Goal: Task Accomplishment & Management: Use online tool/utility

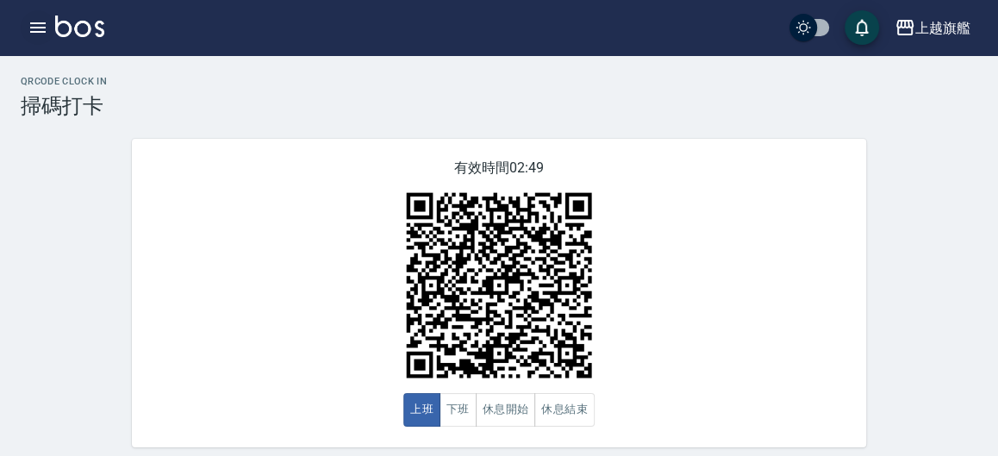
click at [44, 22] on icon "button" at bounding box center [38, 27] width 21 height 21
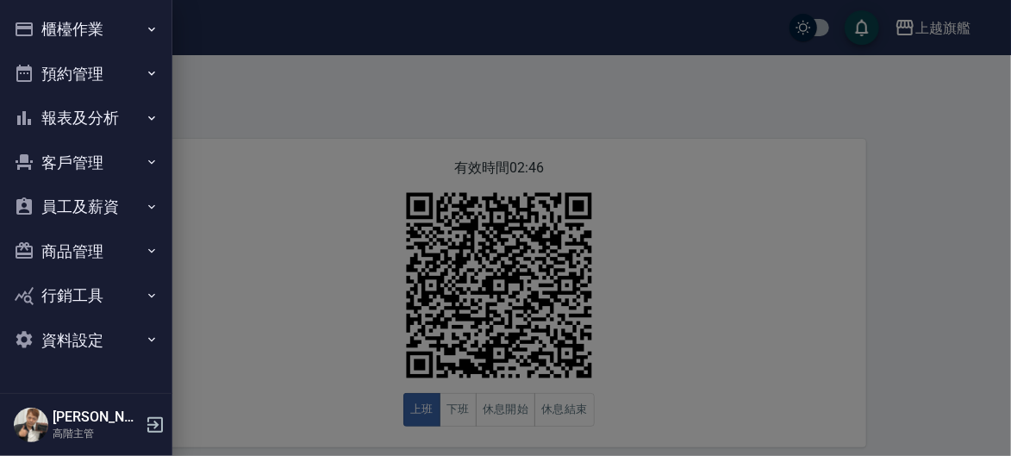
click at [140, 23] on button "櫃檯作業" at bounding box center [86, 29] width 159 height 45
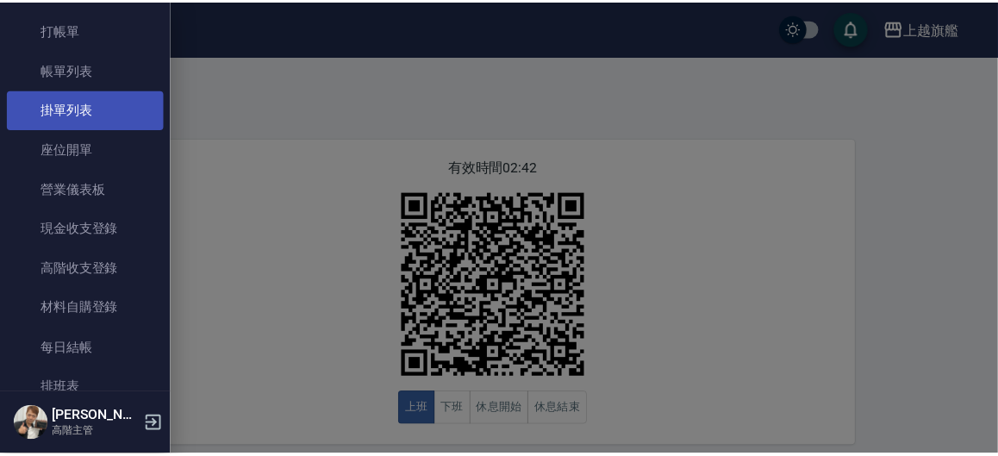
scroll to position [99, 0]
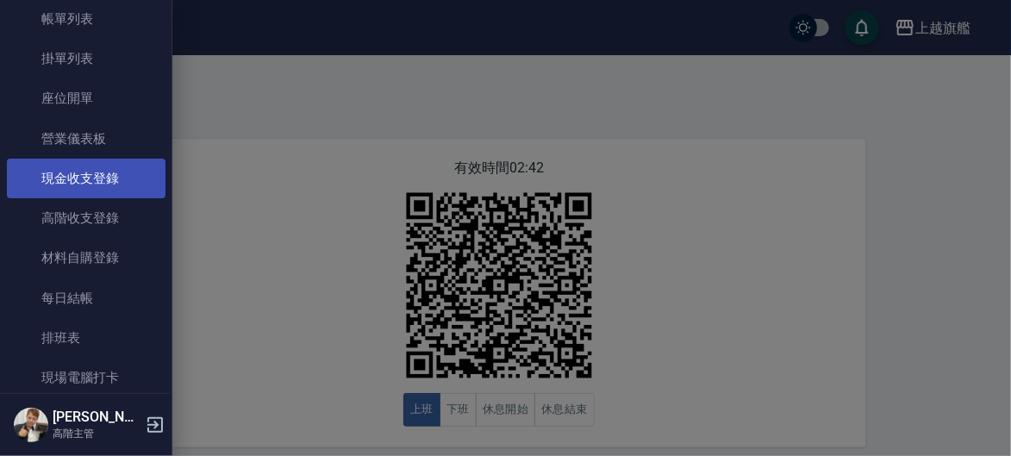
click at [104, 176] on link "現金收支登錄" at bounding box center [86, 179] width 159 height 40
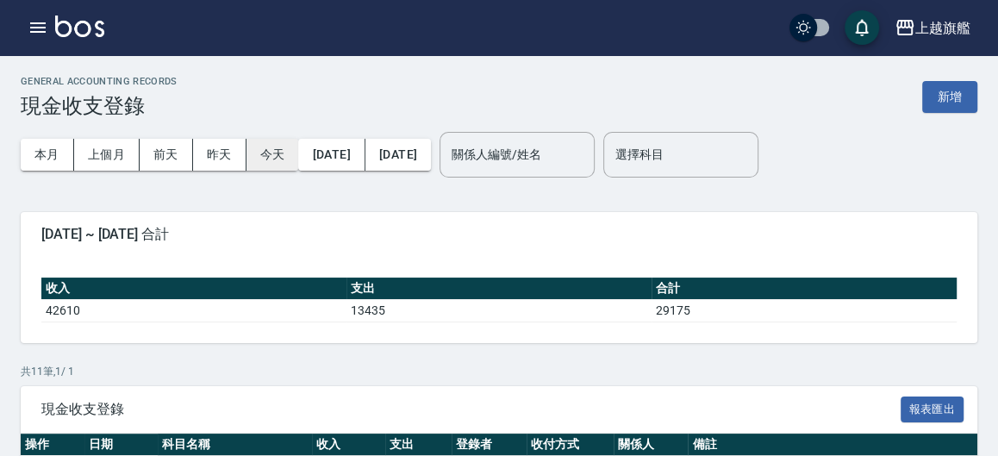
click at [263, 156] on button "今天" at bounding box center [273, 155] width 53 height 32
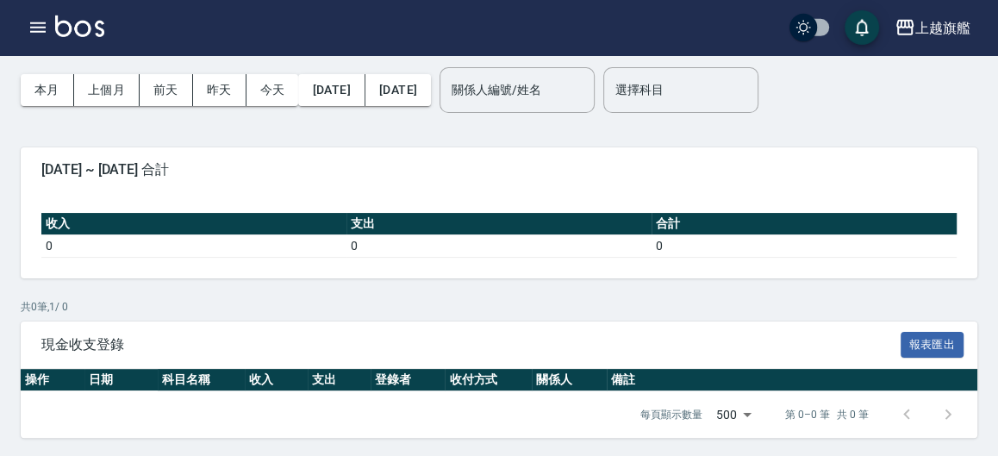
scroll to position [66, 0]
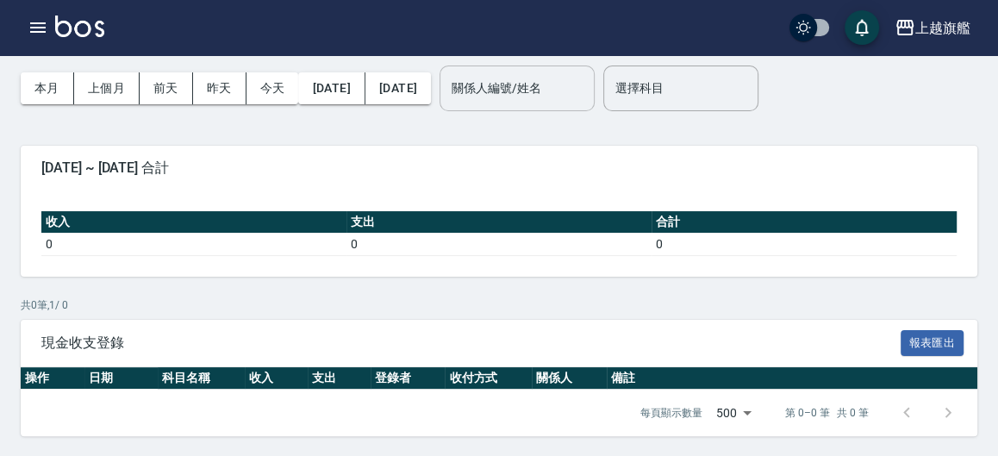
click at [567, 81] on input "關係人編號/姓名" at bounding box center [517, 88] width 140 height 30
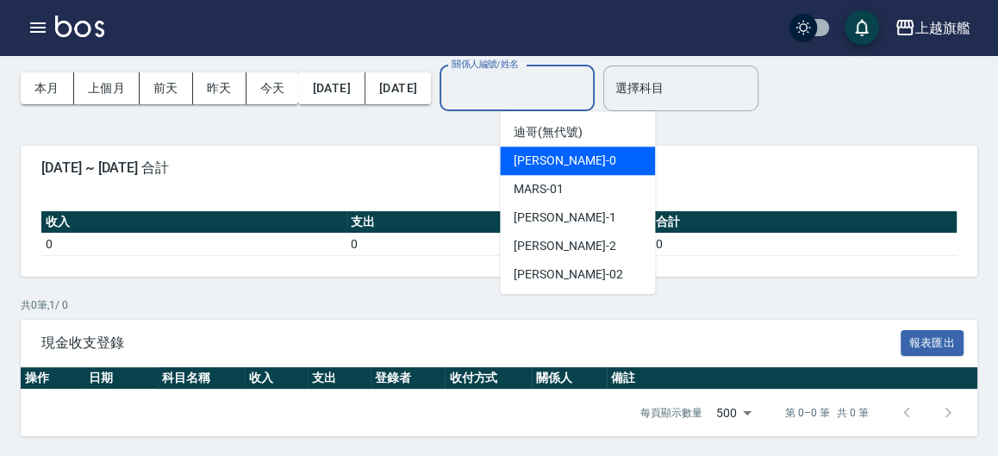
scroll to position [0, 0]
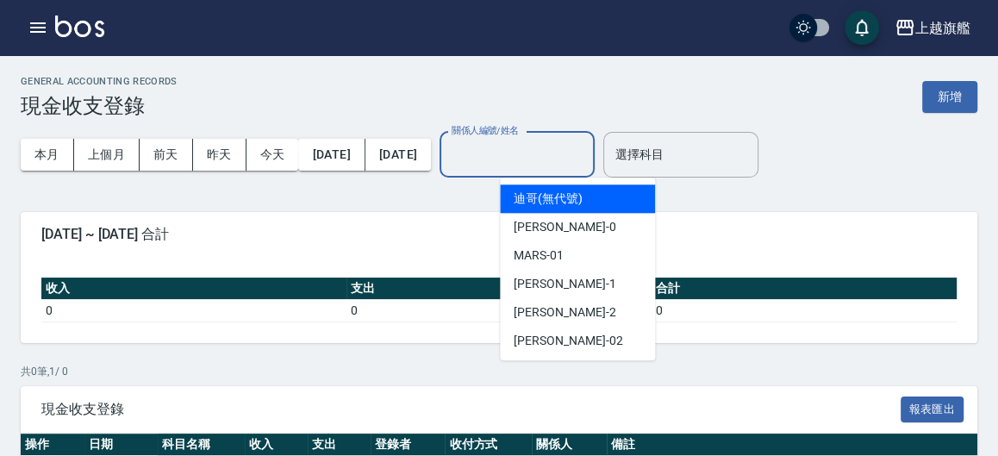
click at [920, 91] on div "GENERAL ACCOUNTING RECORDS 現金收支登錄 新增" at bounding box center [499, 97] width 957 height 42
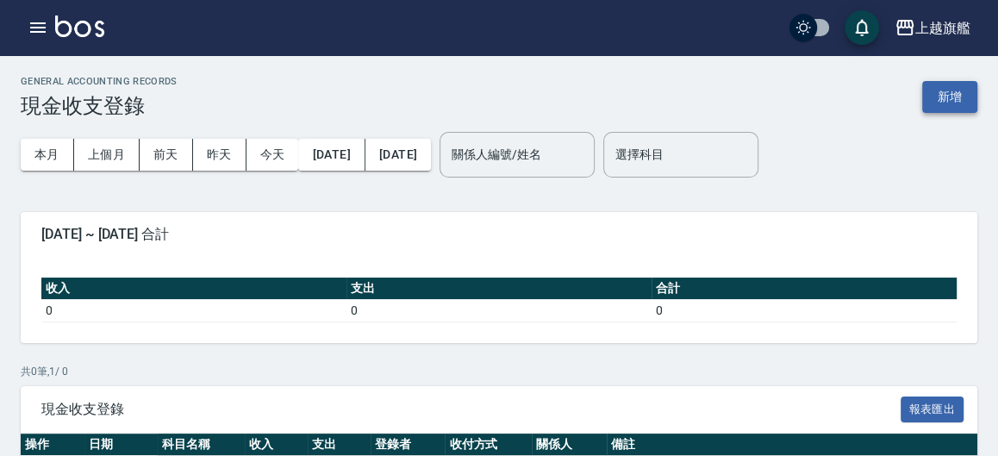
click at [949, 100] on button "新增" at bounding box center [950, 97] width 55 height 32
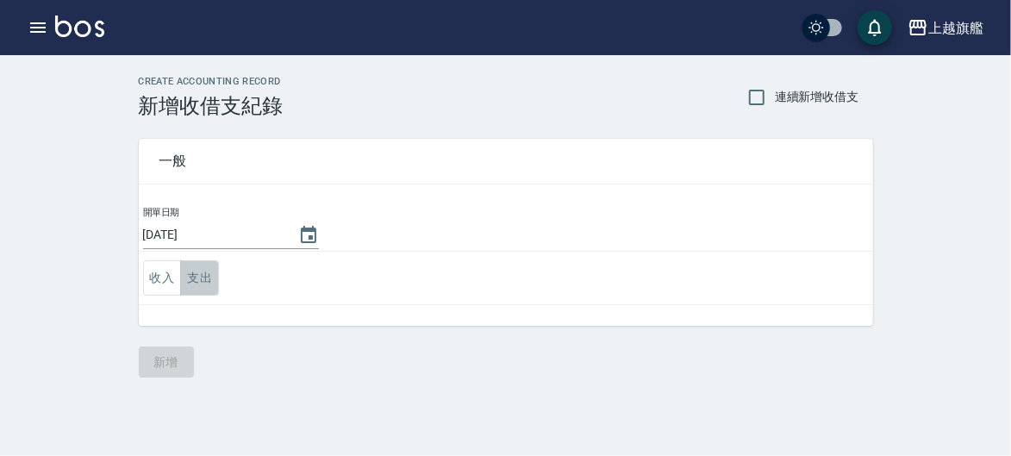
click at [198, 279] on button "支出" at bounding box center [199, 277] width 39 height 35
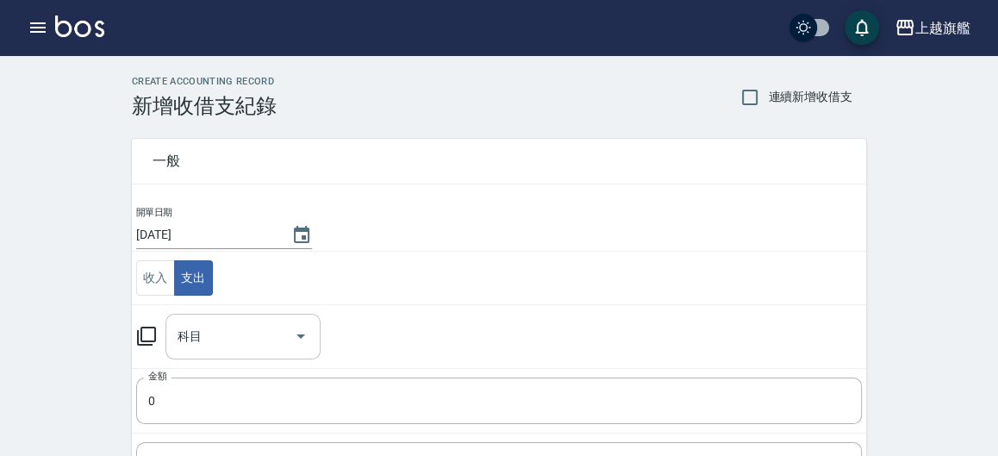
click at [224, 340] on input "科目" at bounding box center [230, 337] width 114 height 30
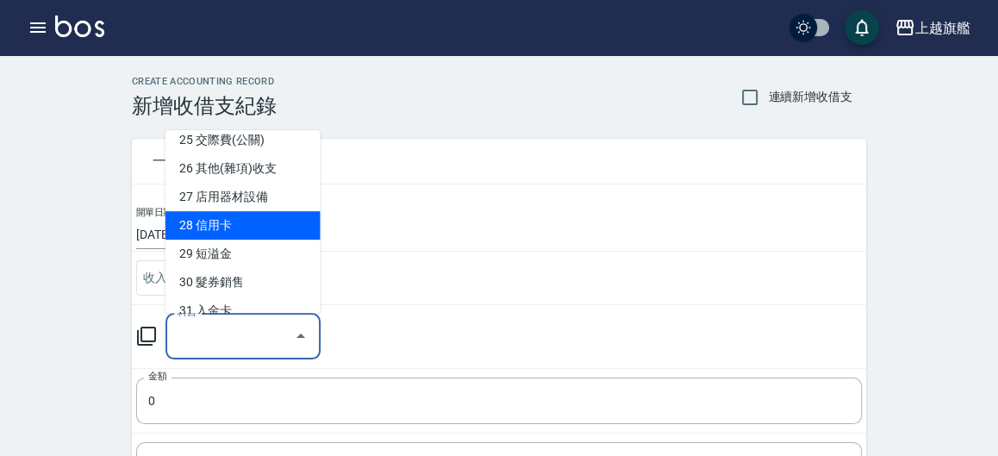
scroll to position [721, 0]
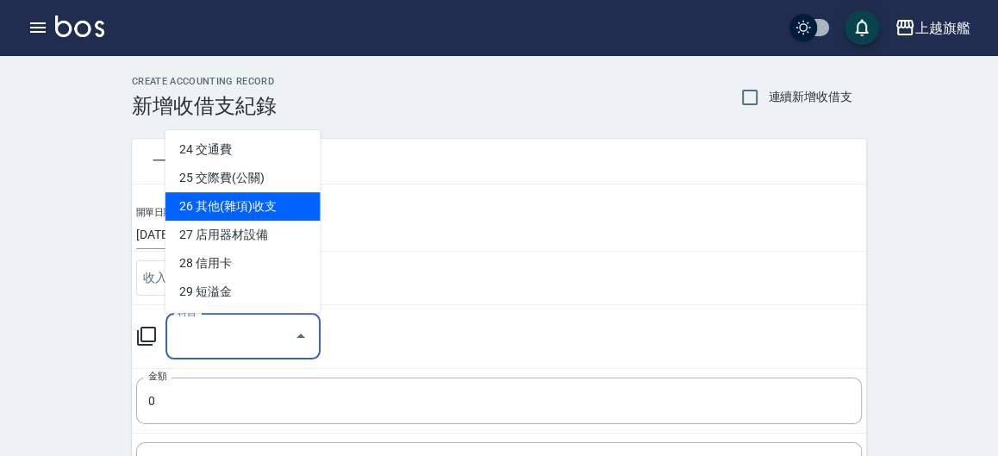
click at [234, 221] on li "26 其他(雜項)收支" at bounding box center [243, 206] width 155 height 28
type input "26 其他(雜項)收支"
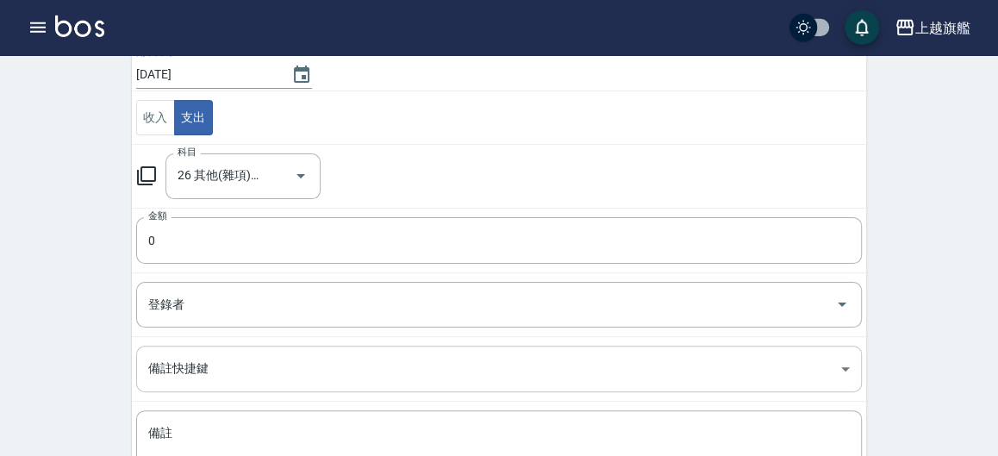
scroll to position [190, 0]
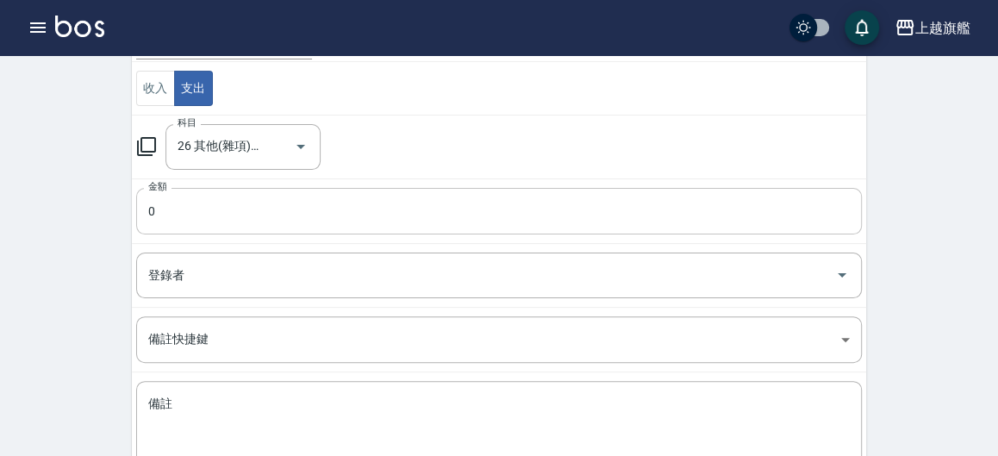
click at [241, 206] on input "0" at bounding box center [499, 211] width 726 height 47
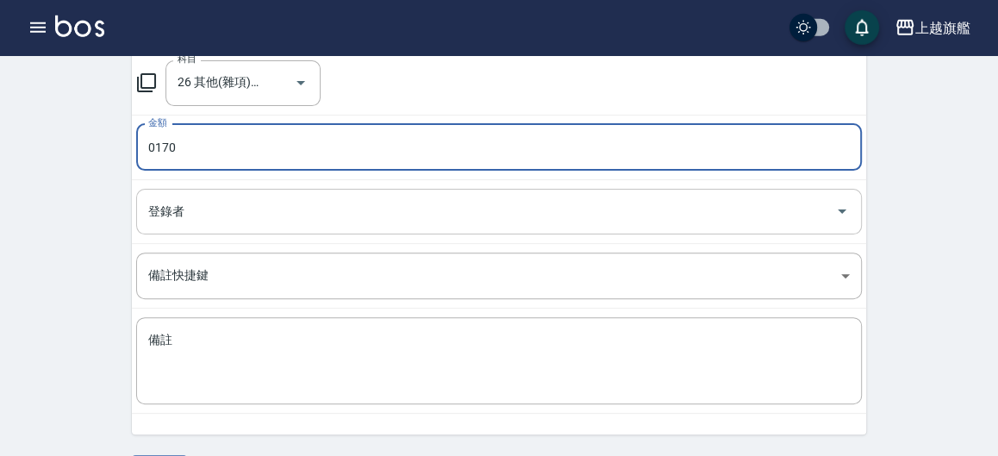
scroll to position [285, 0]
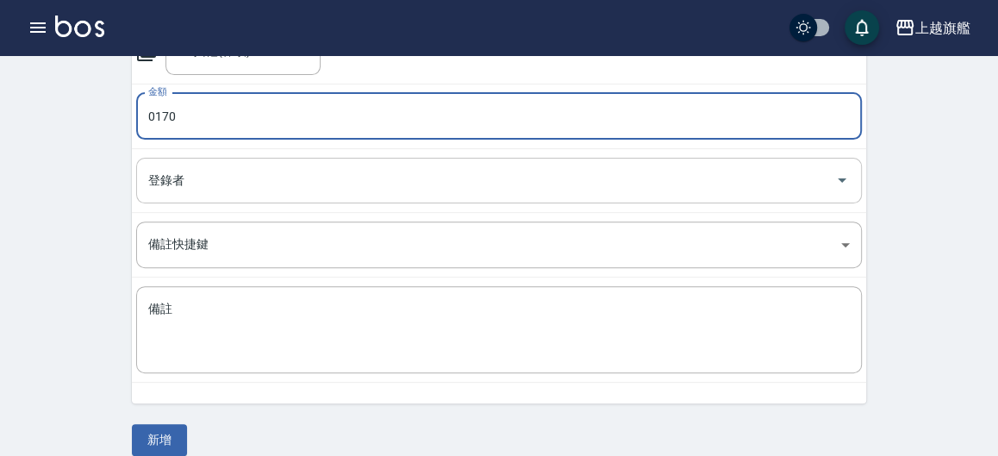
type input "0170"
click at [243, 191] on input "登錄者" at bounding box center [486, 181] width 685 height 30
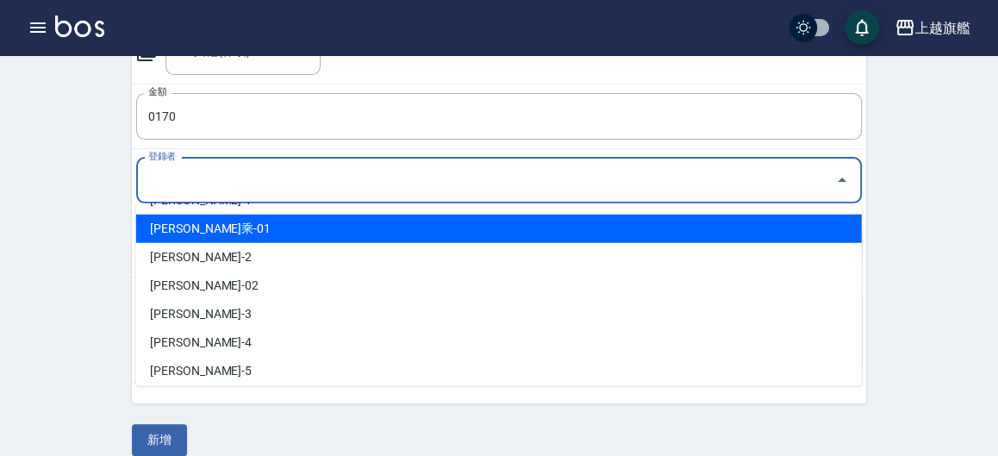
scroll to position [90, 0]
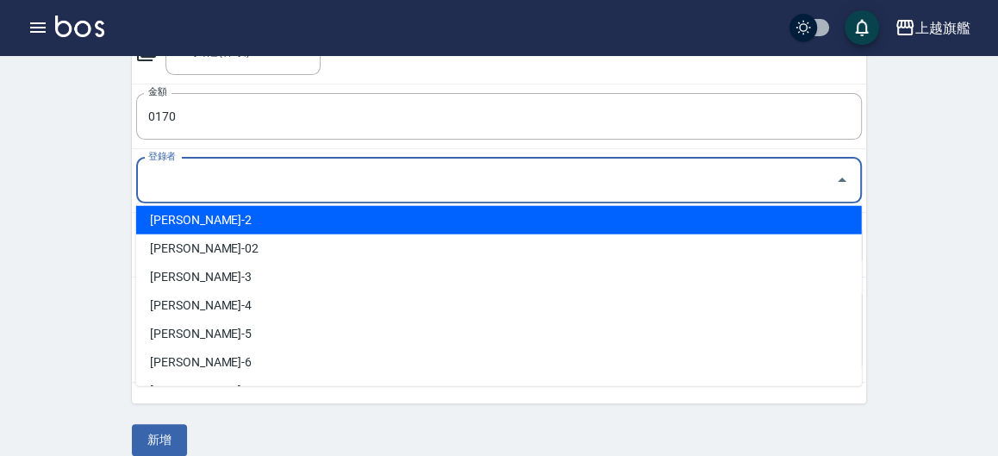
click at [298, 174] on input "登錄者" at bounding box center [486, 181] width 685 height 30
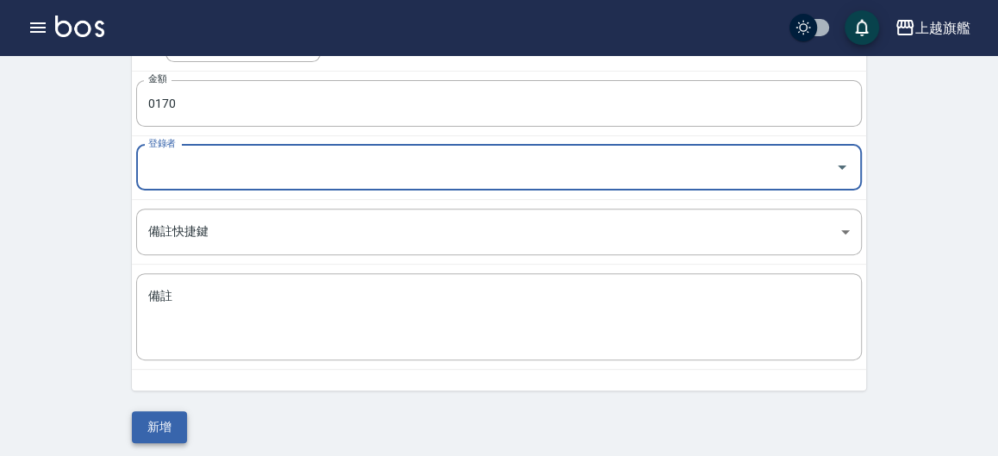
scroll to position [304, 0]
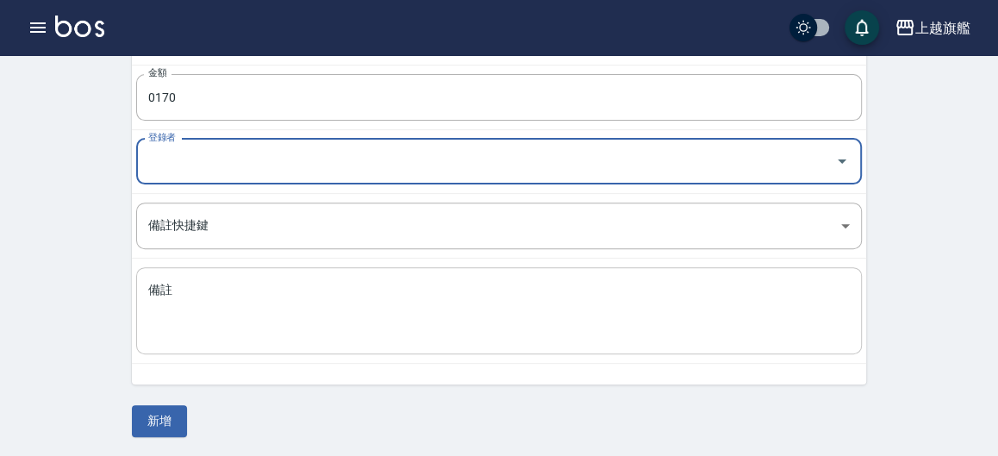
click at [197, 285] on textarea "備註" at bounding box center [499, 311] width 702 height 59
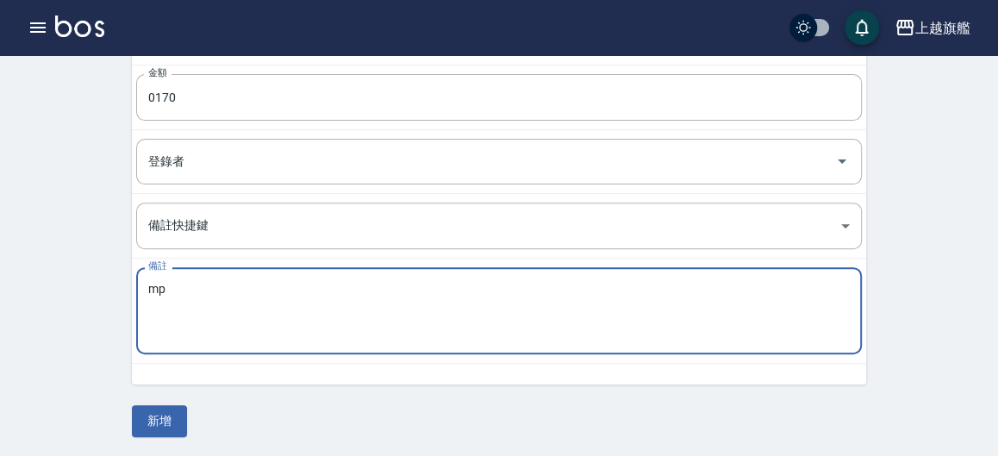
type textarea "m"
type textarea "運費"
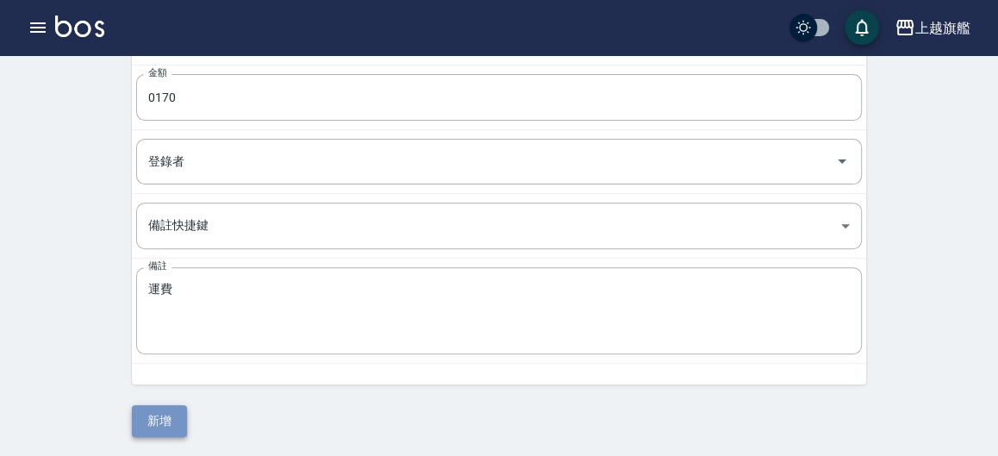
click at [166, 413] on button "新增" at bounding box center [159, 421] width 55 height 32
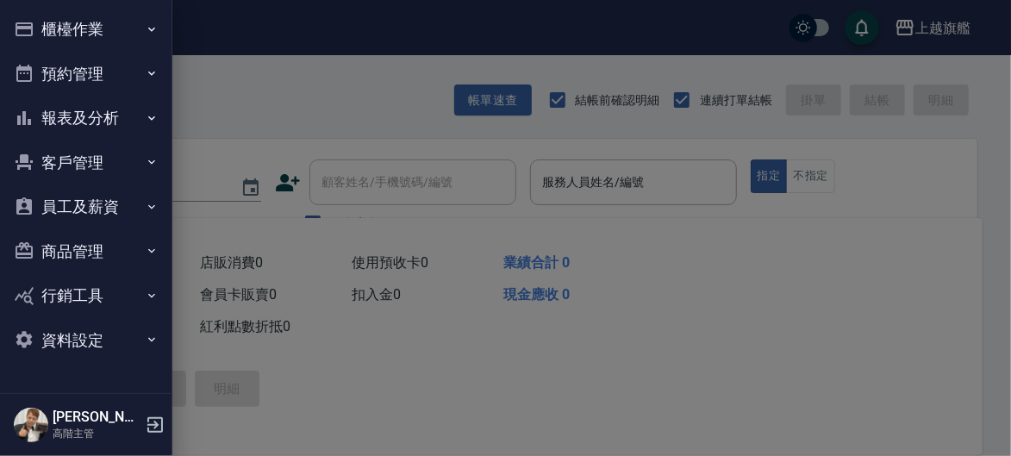
click at [116, 28] on button "櫃檯作業" at bounding box center [86, 29] width 159 height 45
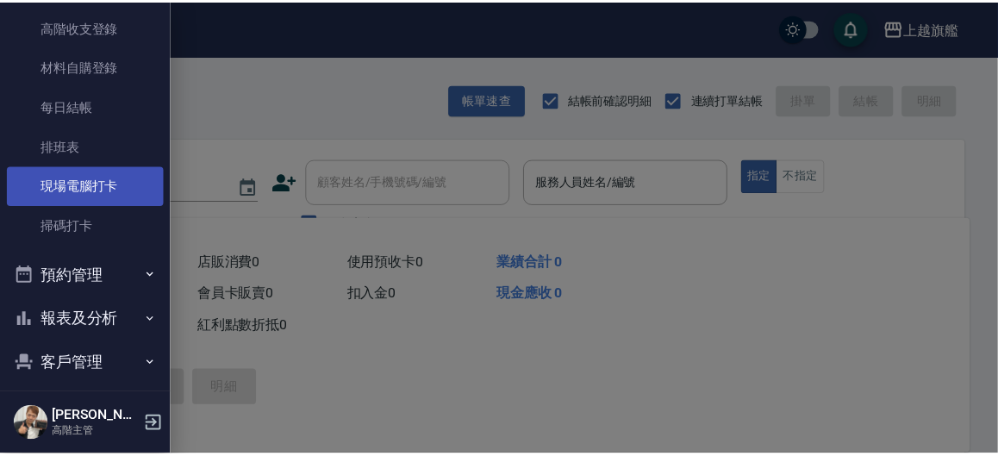
scroll to position [298, 0]
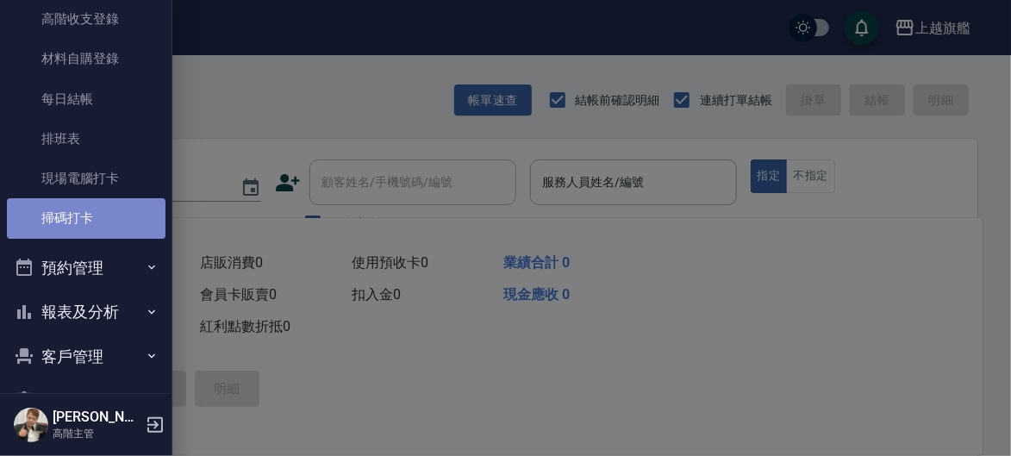
click at [98, 214] on link "掃碼打卡" at bounding box center [86, 218] width 159 height 40
